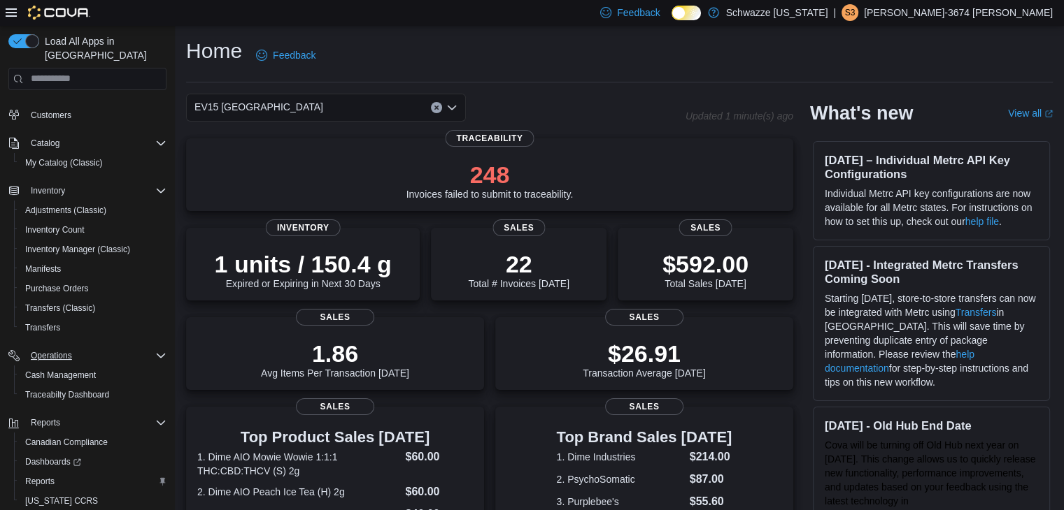
scroll to position [89, 0]
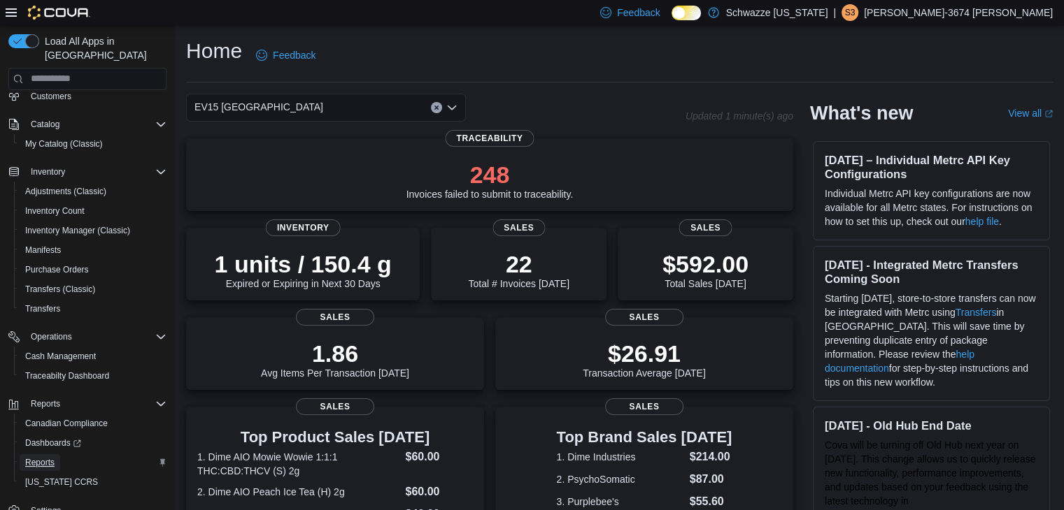
click at [36, 457] on span "Reports" at bounding box center [39, 462] width 29 height 11
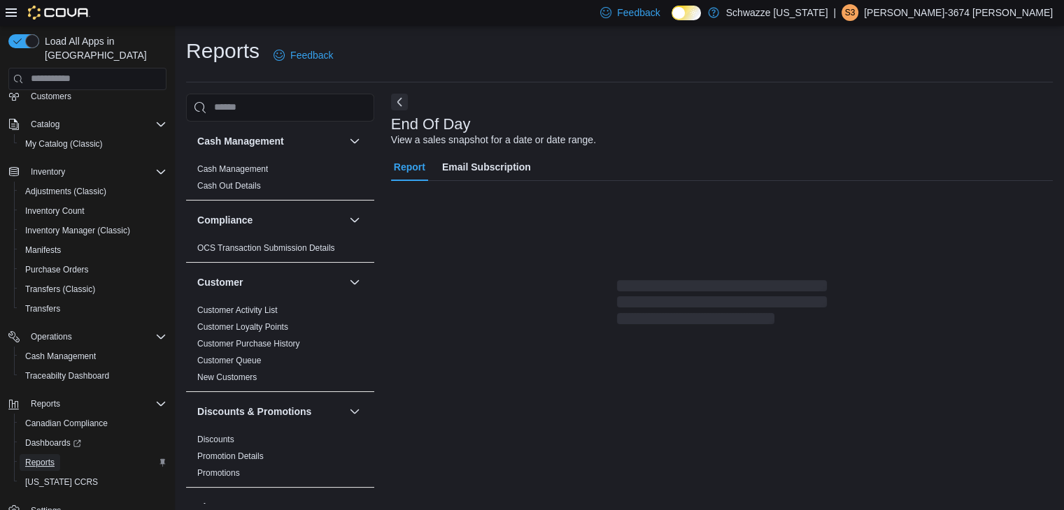
scroll to position [5, 0]
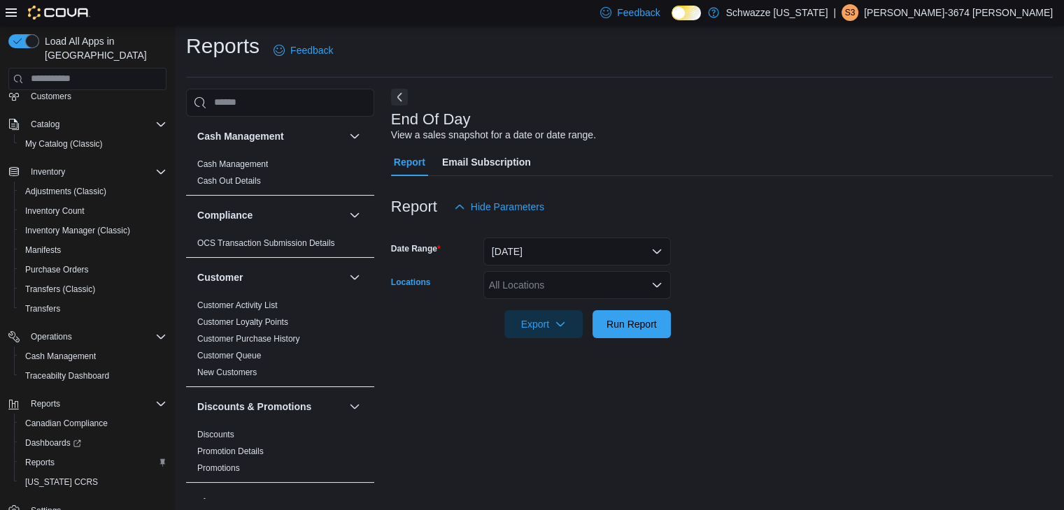
click at [575, 287] on div "All Locations" at bounding box center [576, 285] width 187 height 28
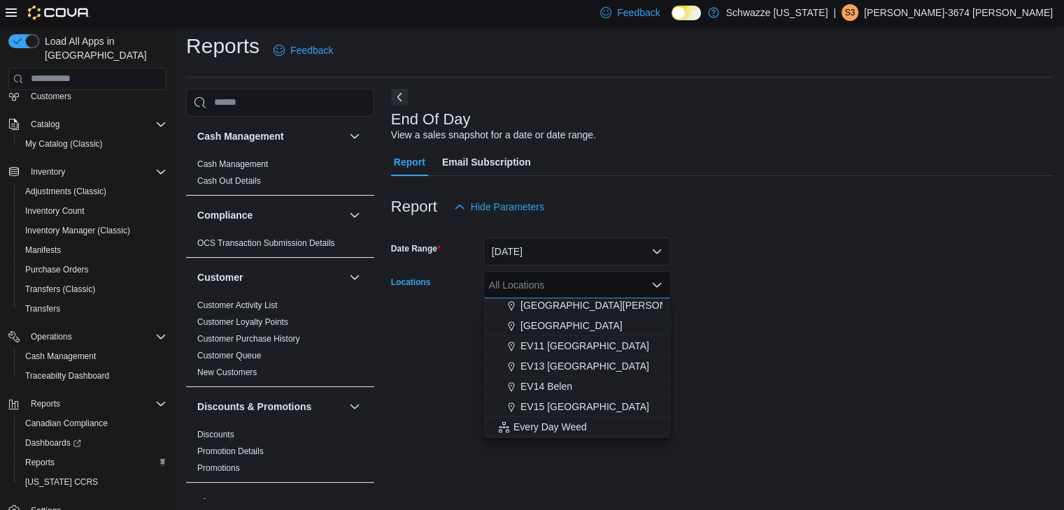
scroll to position [207, 0]
click at [599, 410] on span "EV15 [GEOGRAPHIC_DATA]" at bounding box center [584, 406] width 129 height 14
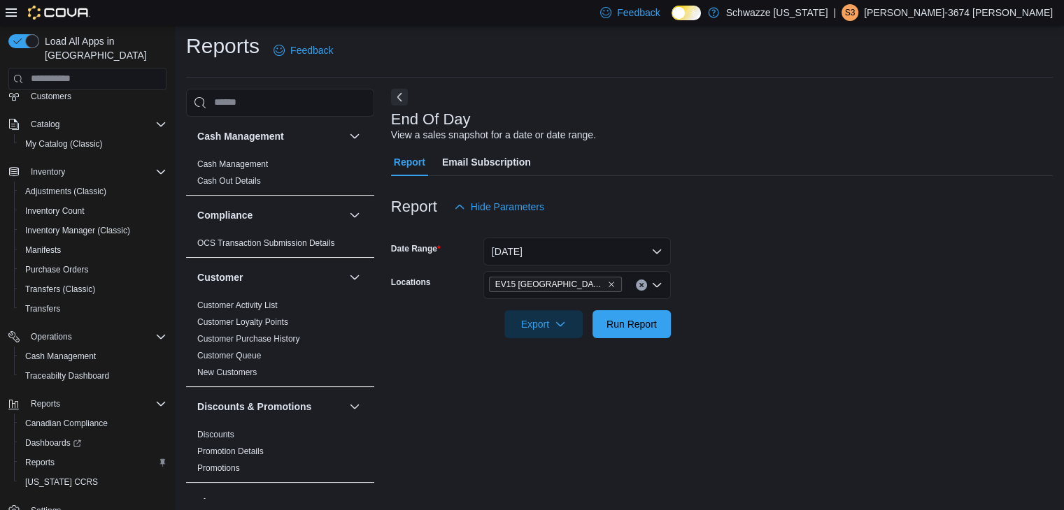
click at [758, 342] on div at bounding box center [722, 346] width 662 height 17
click at [636, 331] on span "Run Report" at bounding box center [632, 324] width 62 height 28
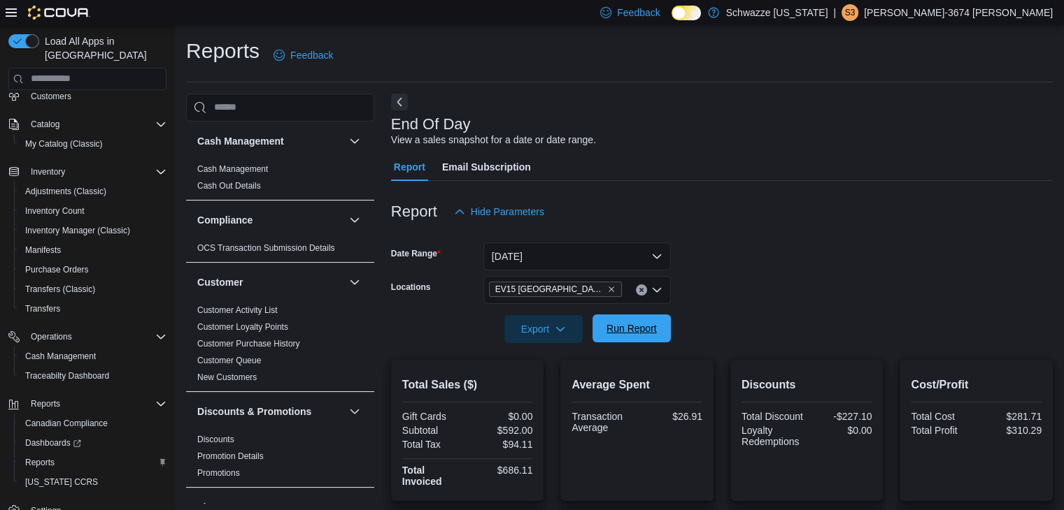
click at [636, 331] on span "Run Report" at bounding box center [631, 329] width 50 height 14
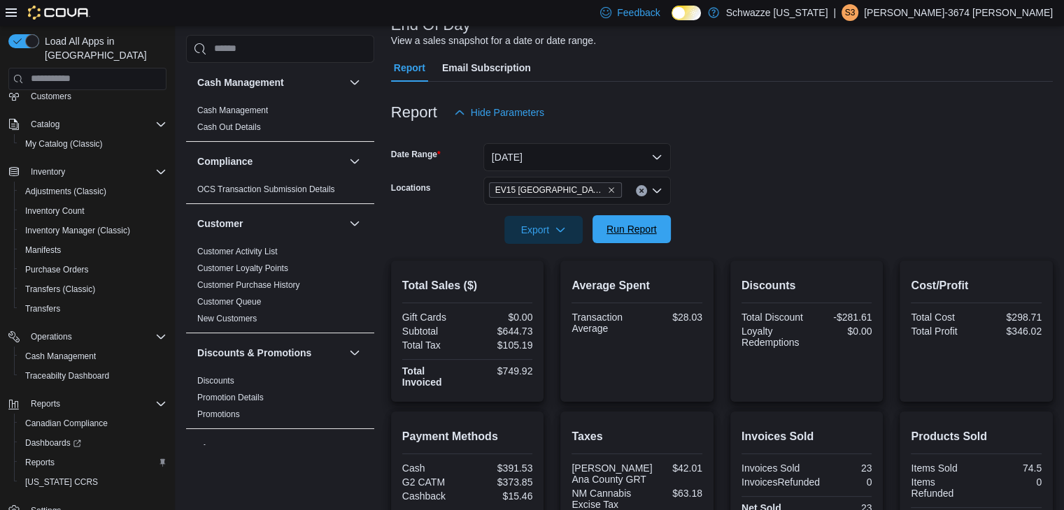
scroll to position [102, 0]
